Goal: Transaction & Acquisition: Download file/media

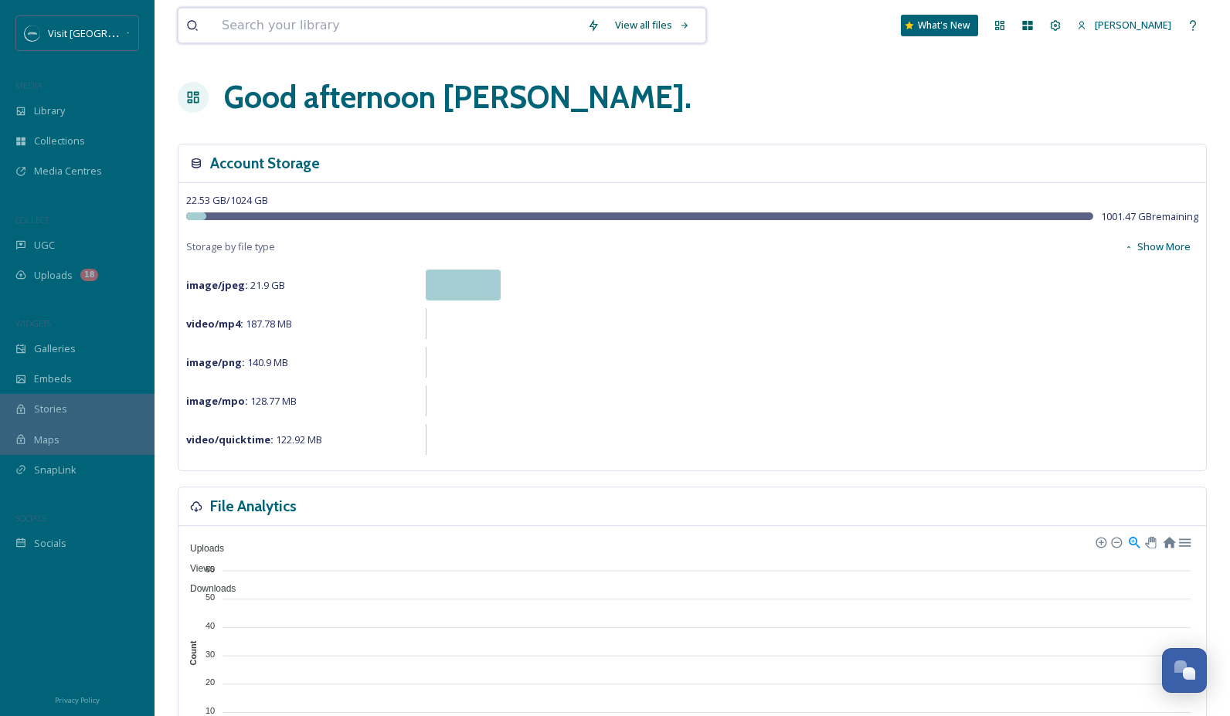
click at [322, 20] on input at bounding box center [397, 26] width 366 height 34
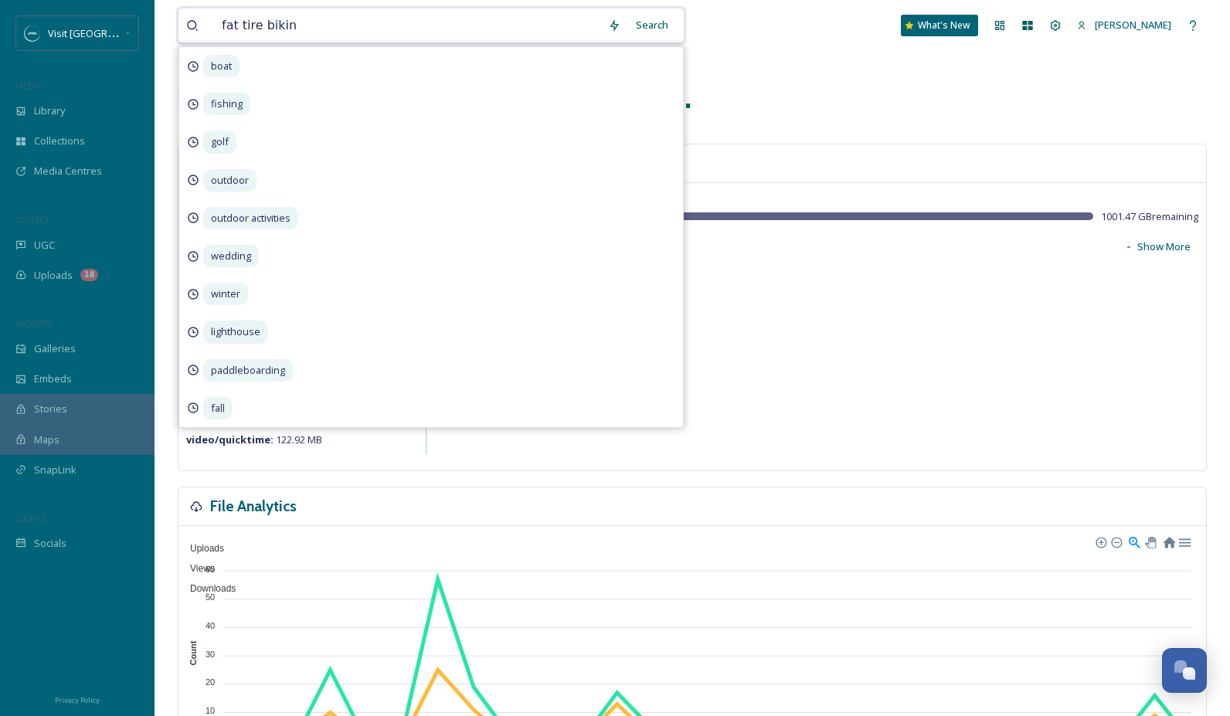
type input "fat tire biking"
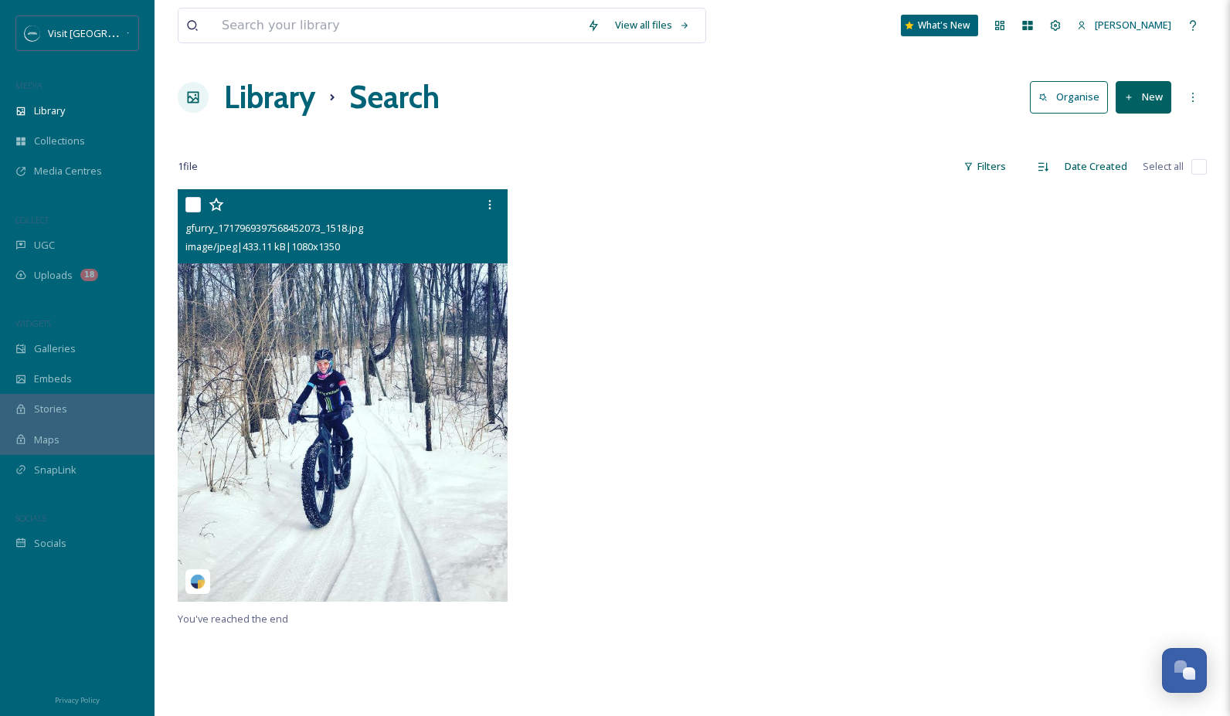
click at [339, 385] on img at bounding box center [343, 395] width 330 height 413
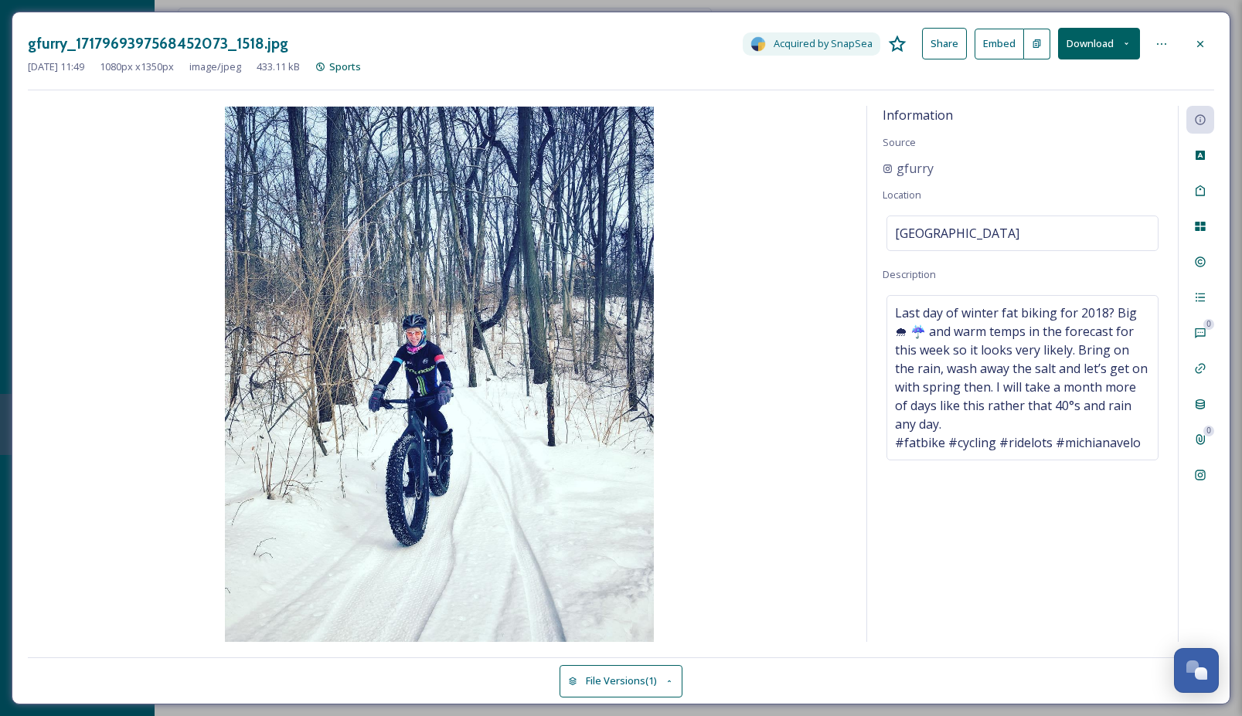
click at [1105, 39] on button "Download" at bounding box center [1099, 44] width 82 height 32
click at [1104, 82] on span "Download Original (1080 x 1350)" at bounding box center [1058, 79] width 146 height 15
click at [1206, 41] on icon at bounding box center [1200, 44] width 12 height 12
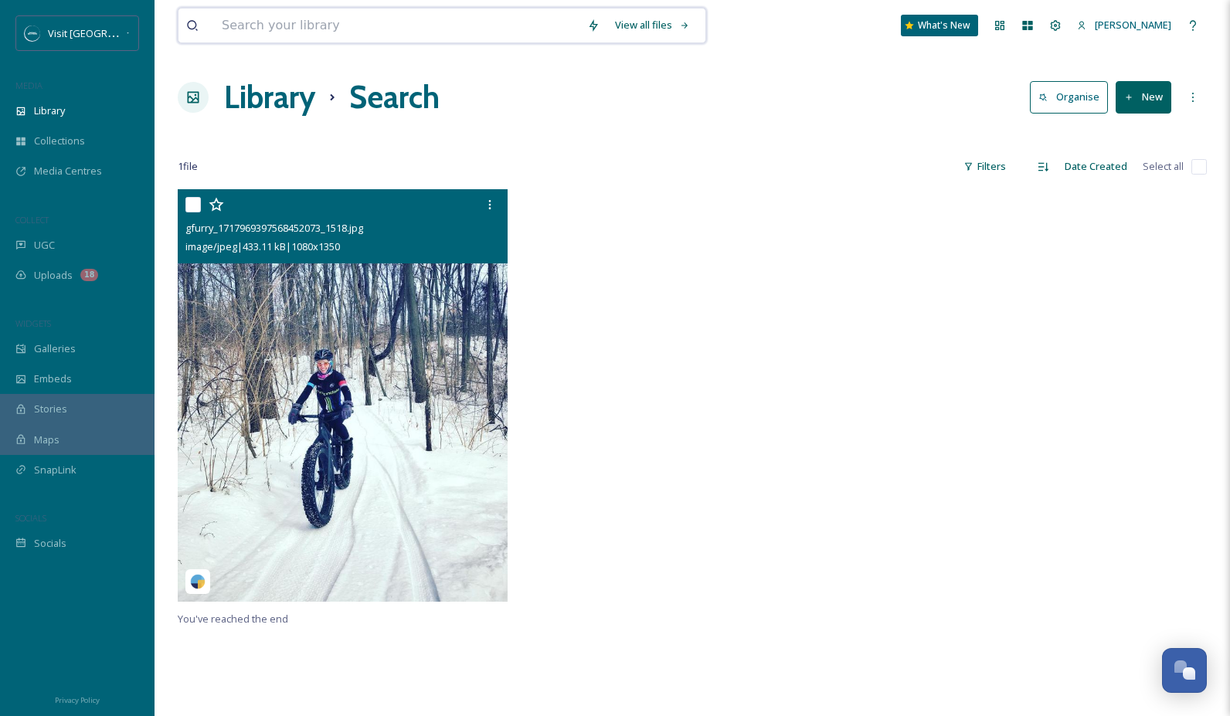
click at [514, 27] on input at bounding box center [397, 26] width 366 height 34
type input "skiing"
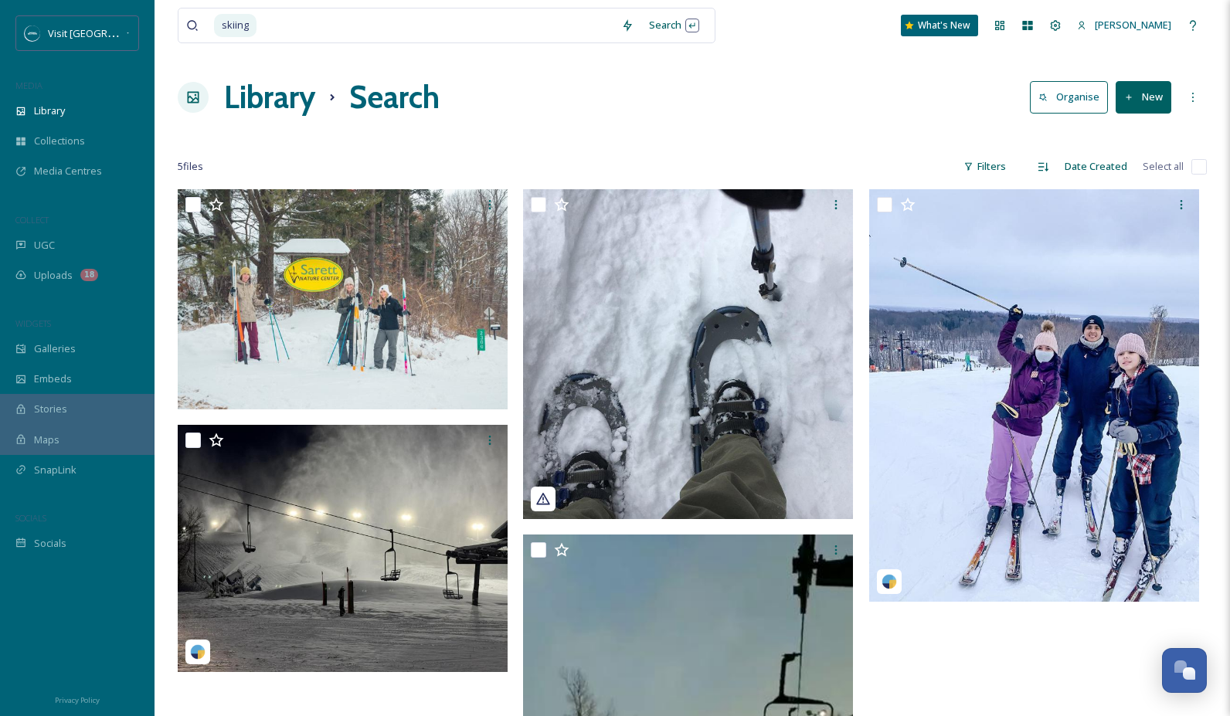
click at [873, 80] on div "Library Search Organise New" at bounding box center [692, 97] width 1029 height 46
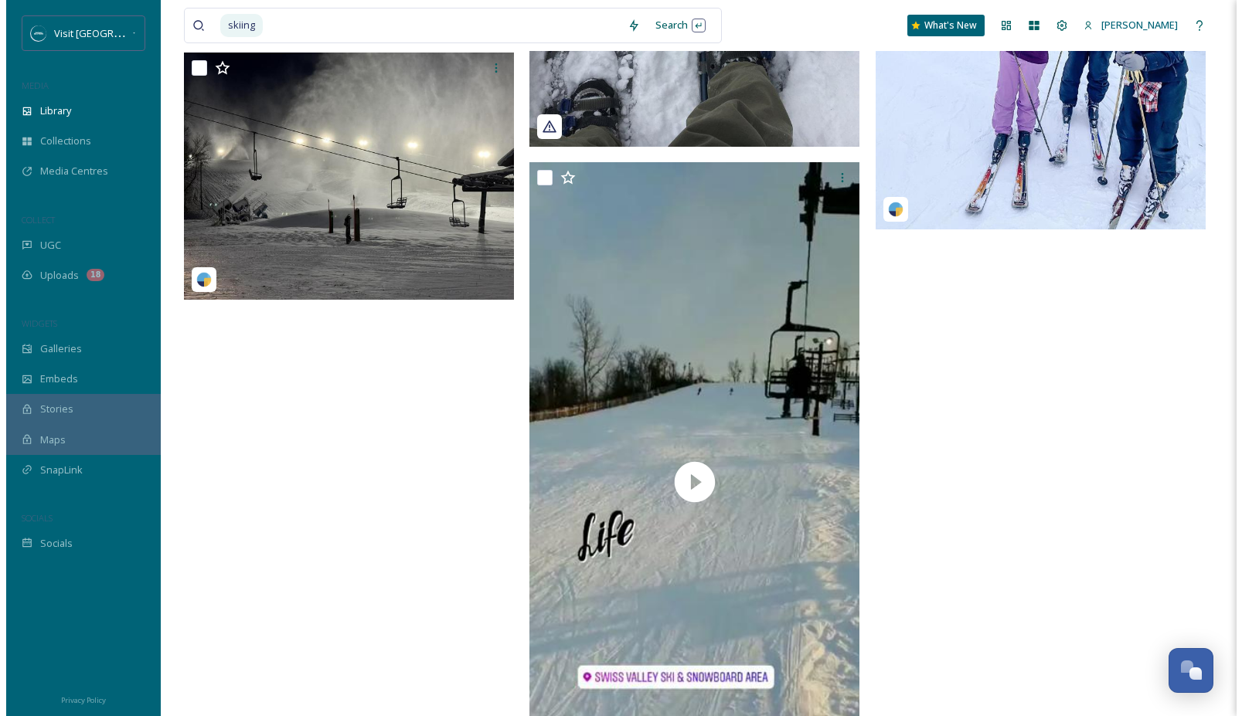
scroll to position [182, 0]
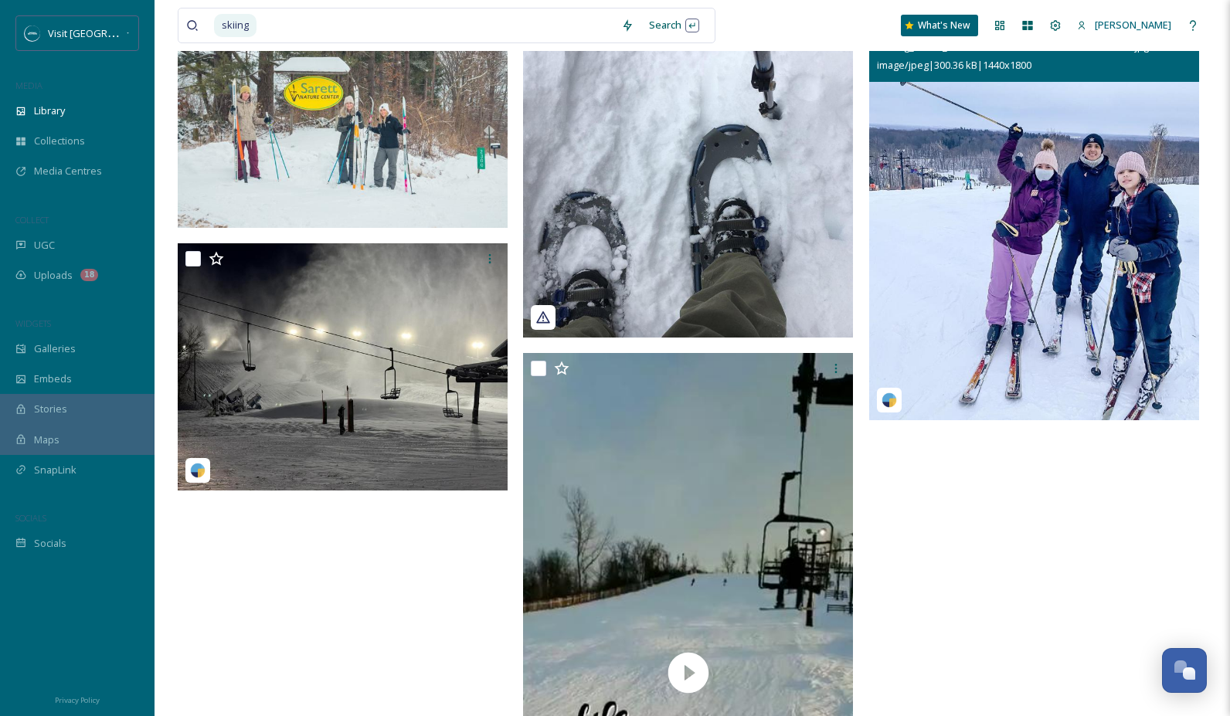
click at [1029, 243] on img at bounding box center [1034, 214] width 330 height 413
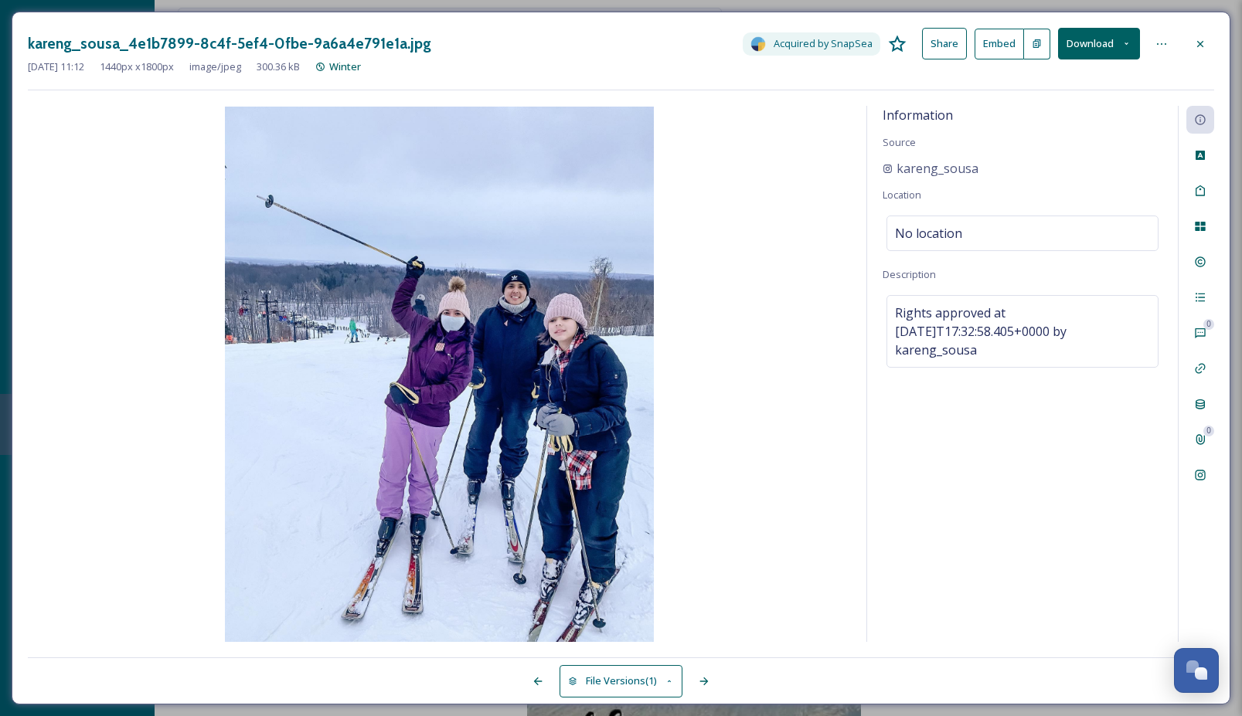
click at [1093, 42] on button "Download" at bounding box center [1099, 44] width 82 height 32
click at [1087, 79] on span "Download Original (1440 x 1800)" at bounding box center [1058, 79] width 146 height 15
